Goal: Answer question/provide support

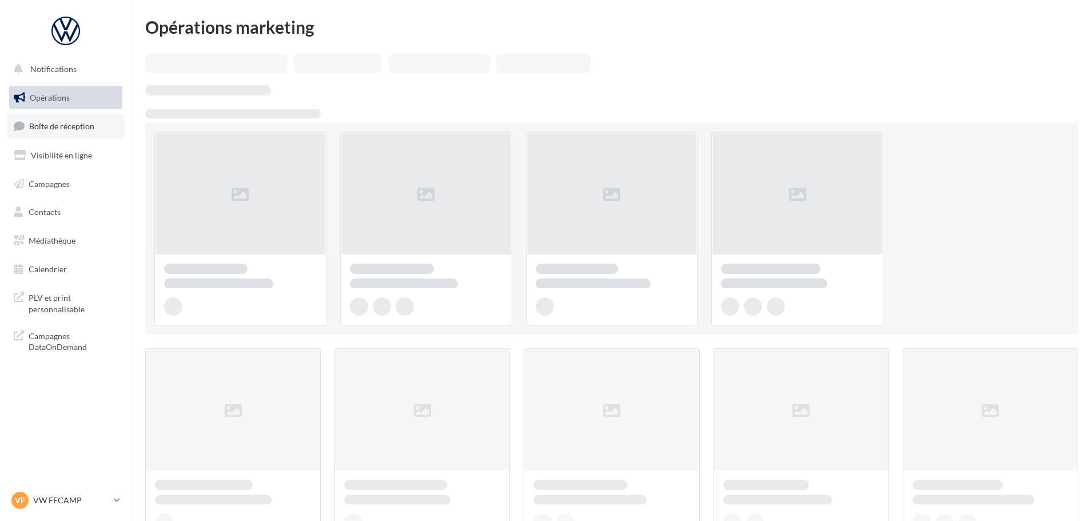
click at [58, 125] on span "Boîte de réception" at bounding box center [61, 126] width 65 height 10
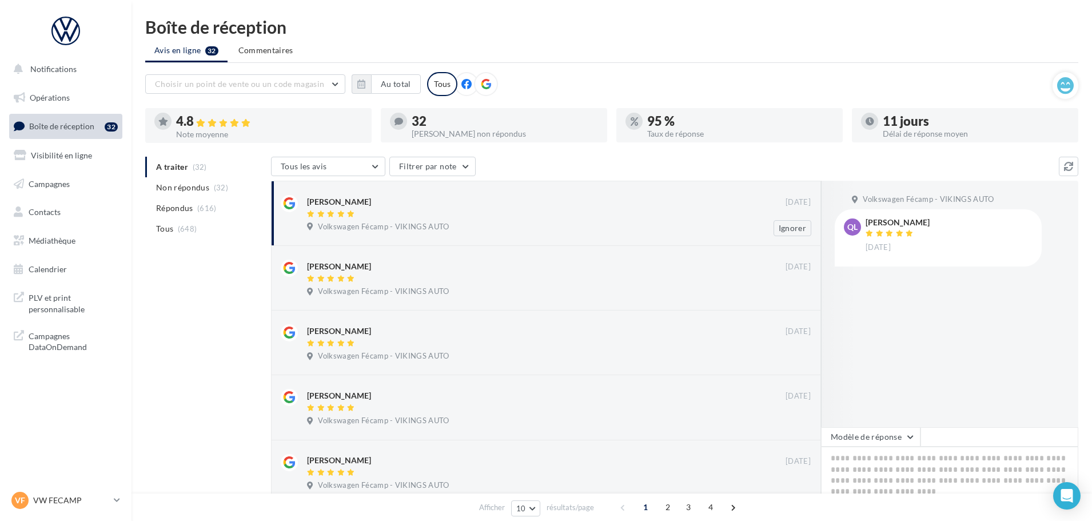
click at [559, 204] on div "[PERSON_NAME]" at bounding box center [546, 201] width 479 height 12
click at [885, 447] on button "Modèle de réponse" at bounding box center [870, 436] width 99 height 19
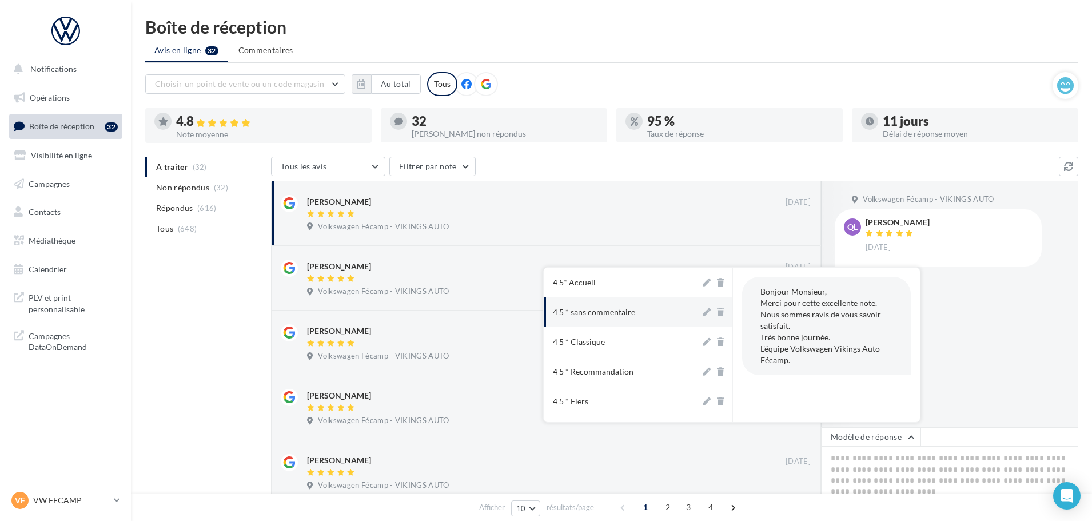
click at [610, 316] on div "4 5 * sans commentaire" at bounding box center [594, 311] width 82 height 11
type textarea "**********"
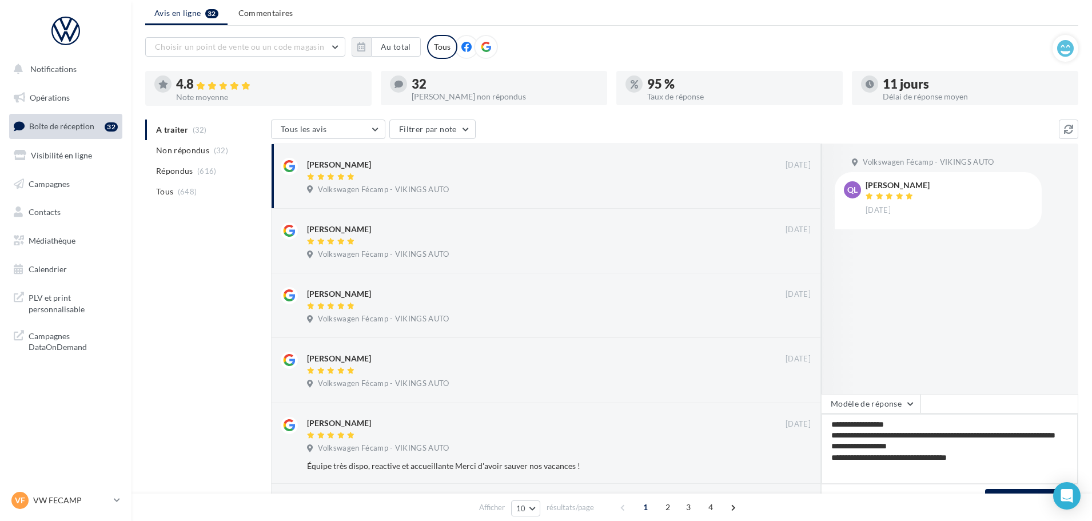
scroll to position [57, 0]
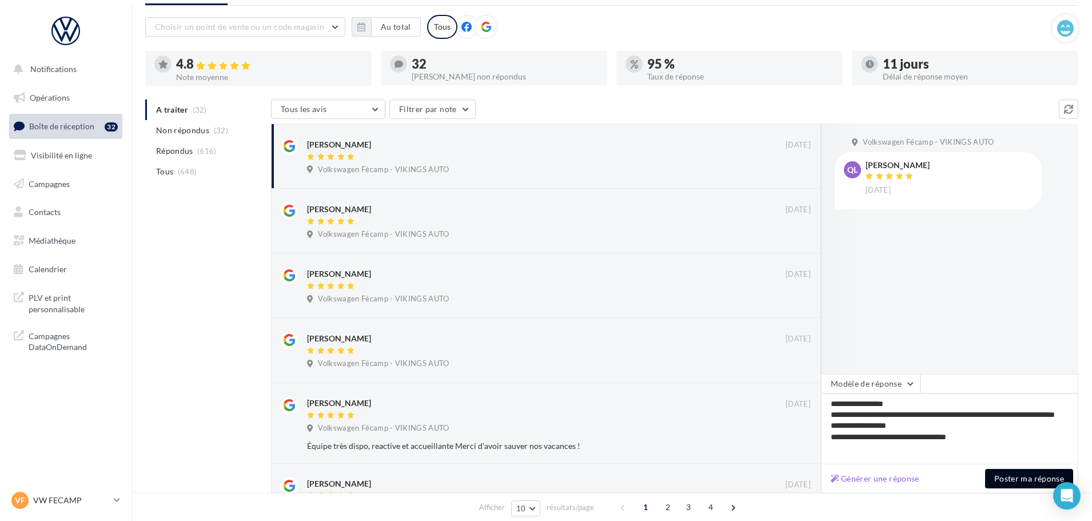
click at [1019, 480] on button "Poster ma réponse" at bounding box center [1029, 478] width 88 height 19
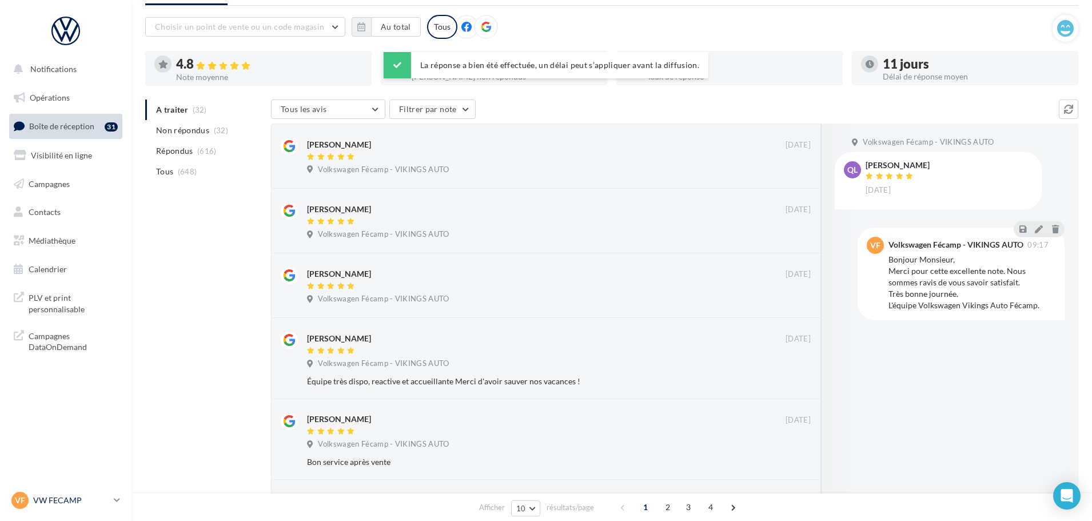
click at [41, 499] on p "VW FECAMP" at bounding box center [71, 500] width 76 height 11
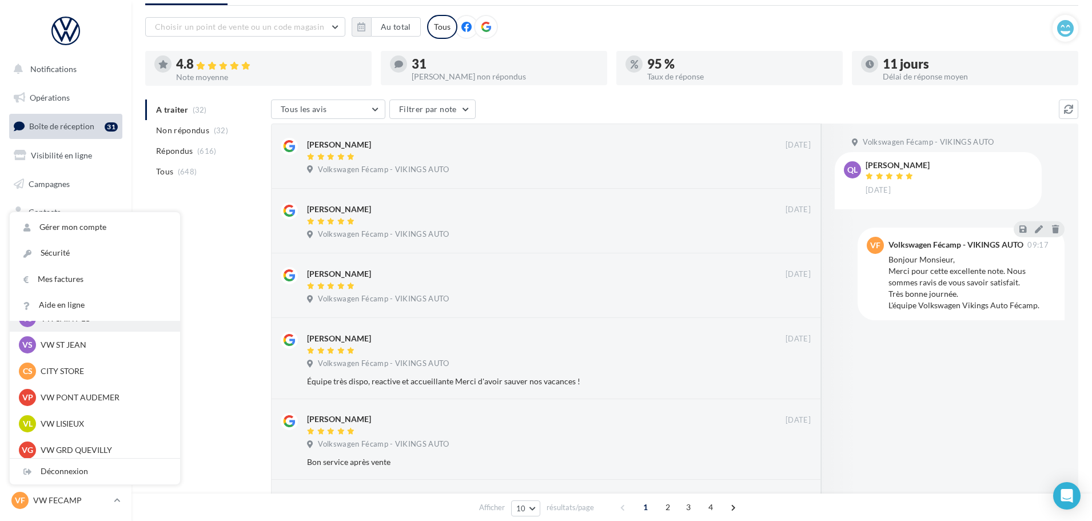
scroll to position [172, 0]
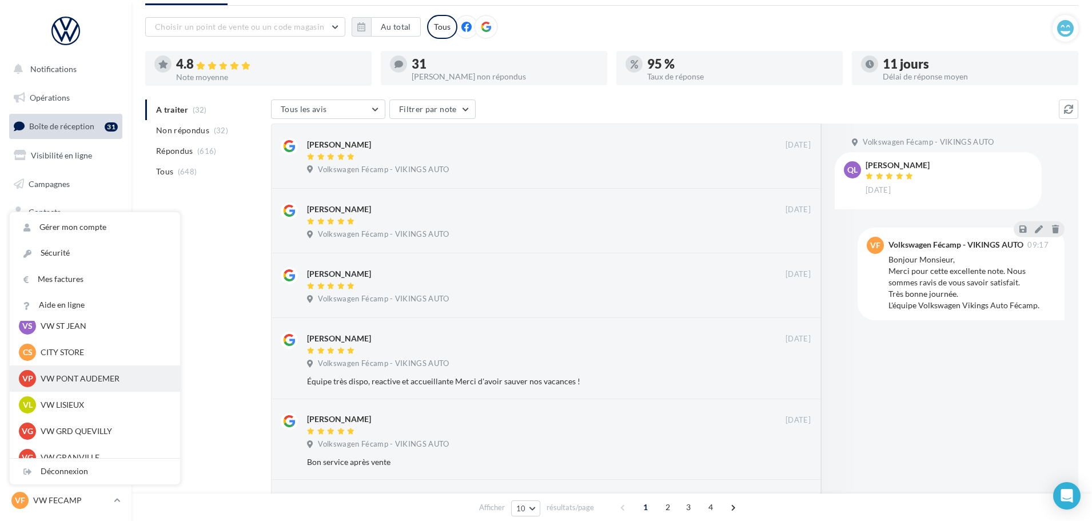
click at [80, 374] on p "VW PONT AUDEMER" at bounding box center [104, 378] width 126 height 11
